Goal: Information Seeking & Learning: Find specific fact

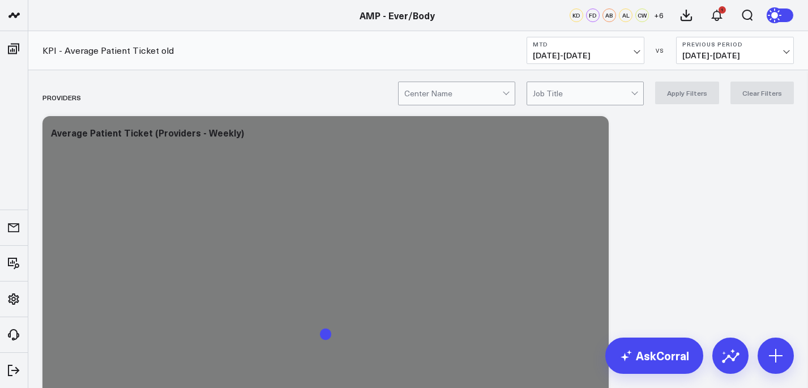
click at [620, 48] on button "MTD [DATE] - [DATE]" at bounding box center [585, 50] width 118 height 27
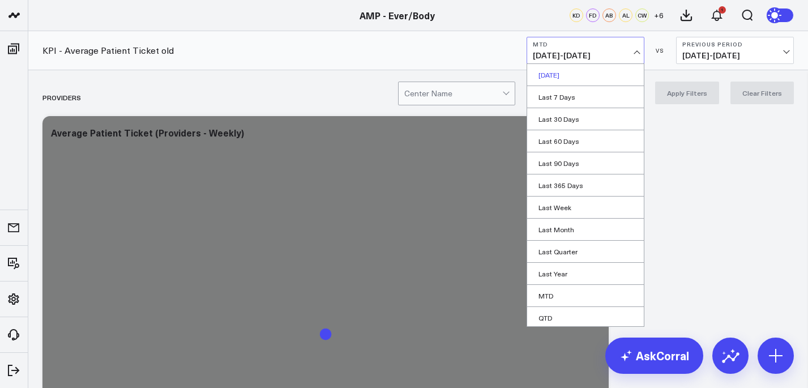
click at [610, 77] on link "[DATE]" at bounding box center [585, 75] width 117 height 22
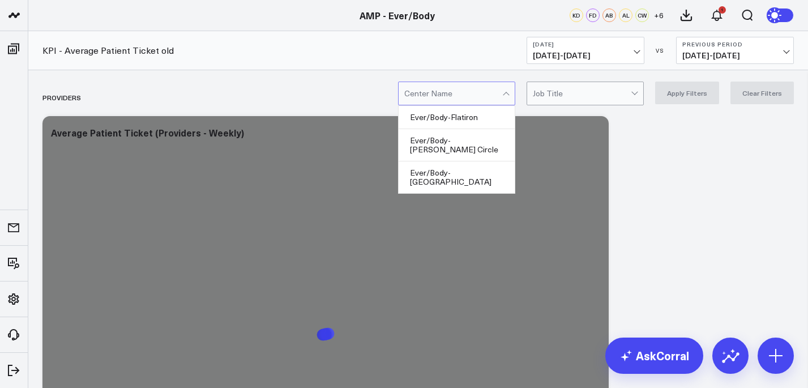
click at [503, 96] on span at bounding box center [502, 93] width 1 height 23
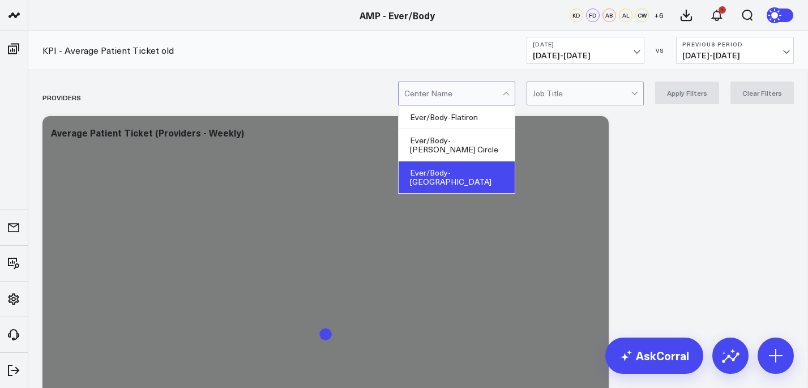
click at [494, 161] on div "Ever/Body-[GEOGRAPHIC_DATA]" at bounding box center [457, 177] width 116 height 32
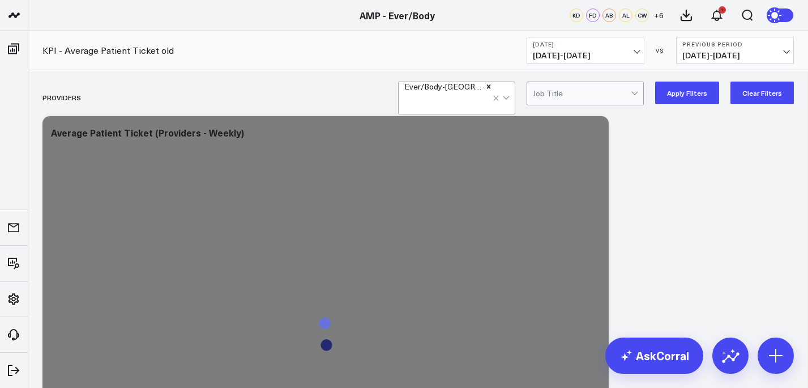
click at [683, 104] on button "Apply Filters" at bounding box center [687, 93] width 64 height 23
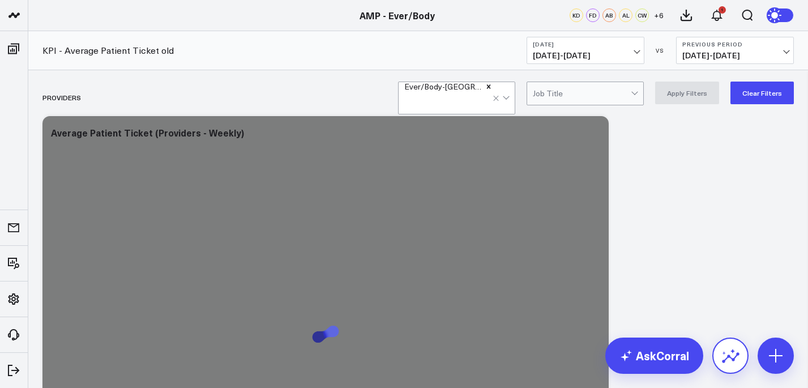
click at [718, 354] on button at bounding box center [730, 355] width 36 height 36
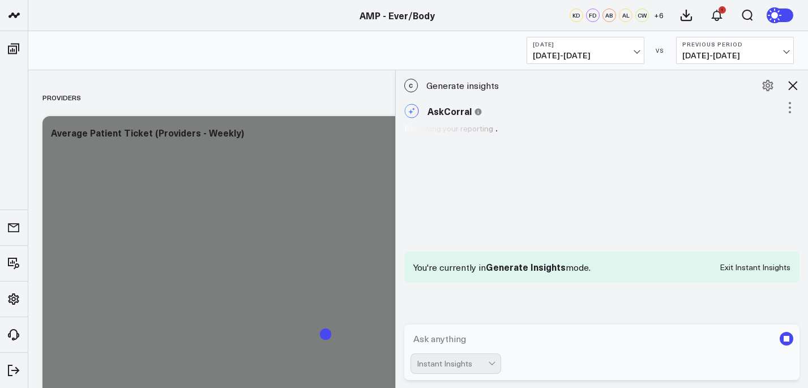
click at [521, 336] on textarea at bounding box center [592, 338] width 364 height 20
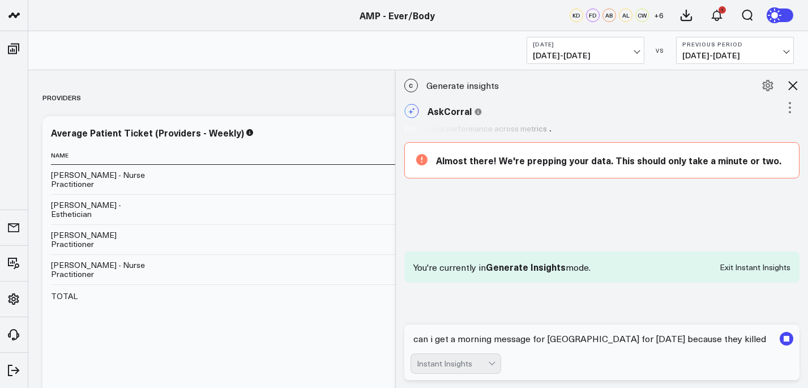
type textarea "can i get a morning message for [GEOGRAPHIC_DATA] for [DATE] because they kille…"
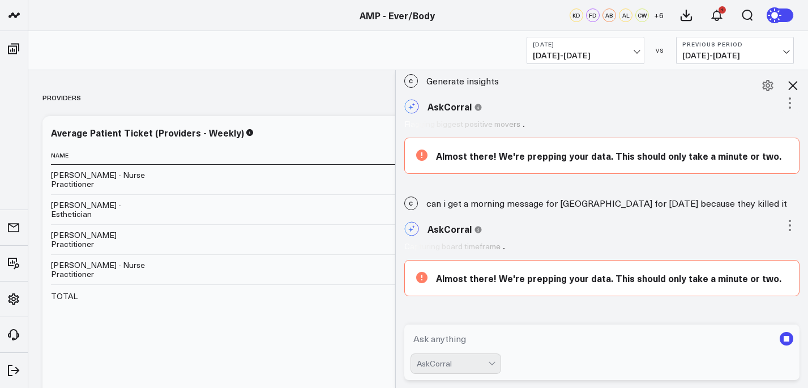
scroll to position [61, 0]
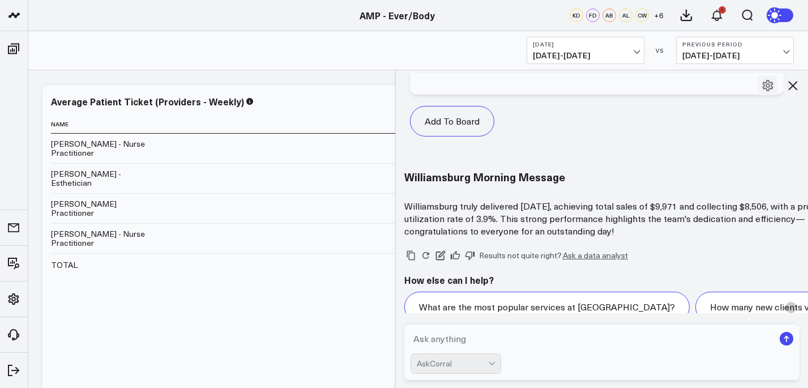
scroll to position [1383, 0]
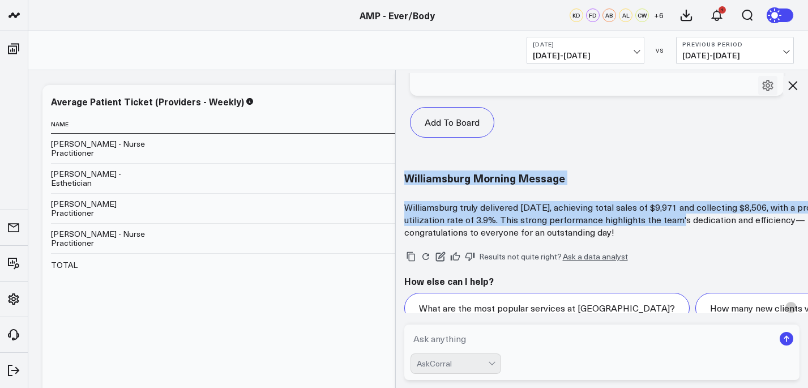
drag, startPoint x: 403, startPoint y: 156, endPoint x: 706, endPoint y: 207, distance: 307.0
click at [702, 205] on p "Williamsburg truly delivered [DATE], achieving total sales of $9,971 and collec…" at bounding box center [630, 219] width 453 height 37
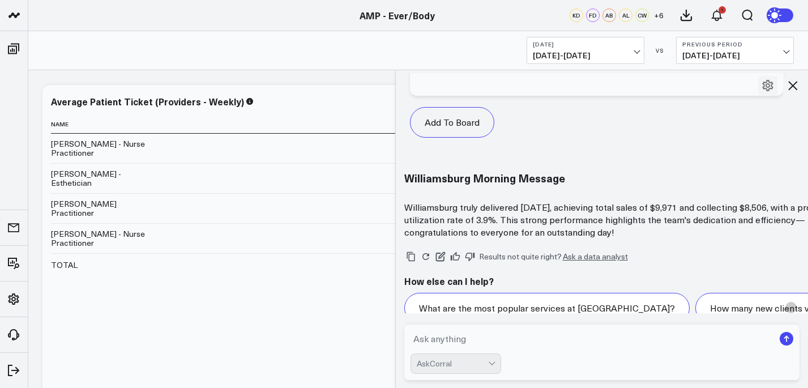
drag, startPoint x: 405, startPoint y: 190, endPoint x: 674, endPoint y: 220, distance: 270.6
click at [674, 220] on p "Williamsburg truly delivered [DATE], achieving total sales of $9,971 and collec…" at bounding box center [630, 219] width 453 height 37
copy p "Williamsburg truly delivered [DATE], achieving total sales of $9,971 and collec…"
